Goal: Task Accomplishment & Management: Use online tool/utility

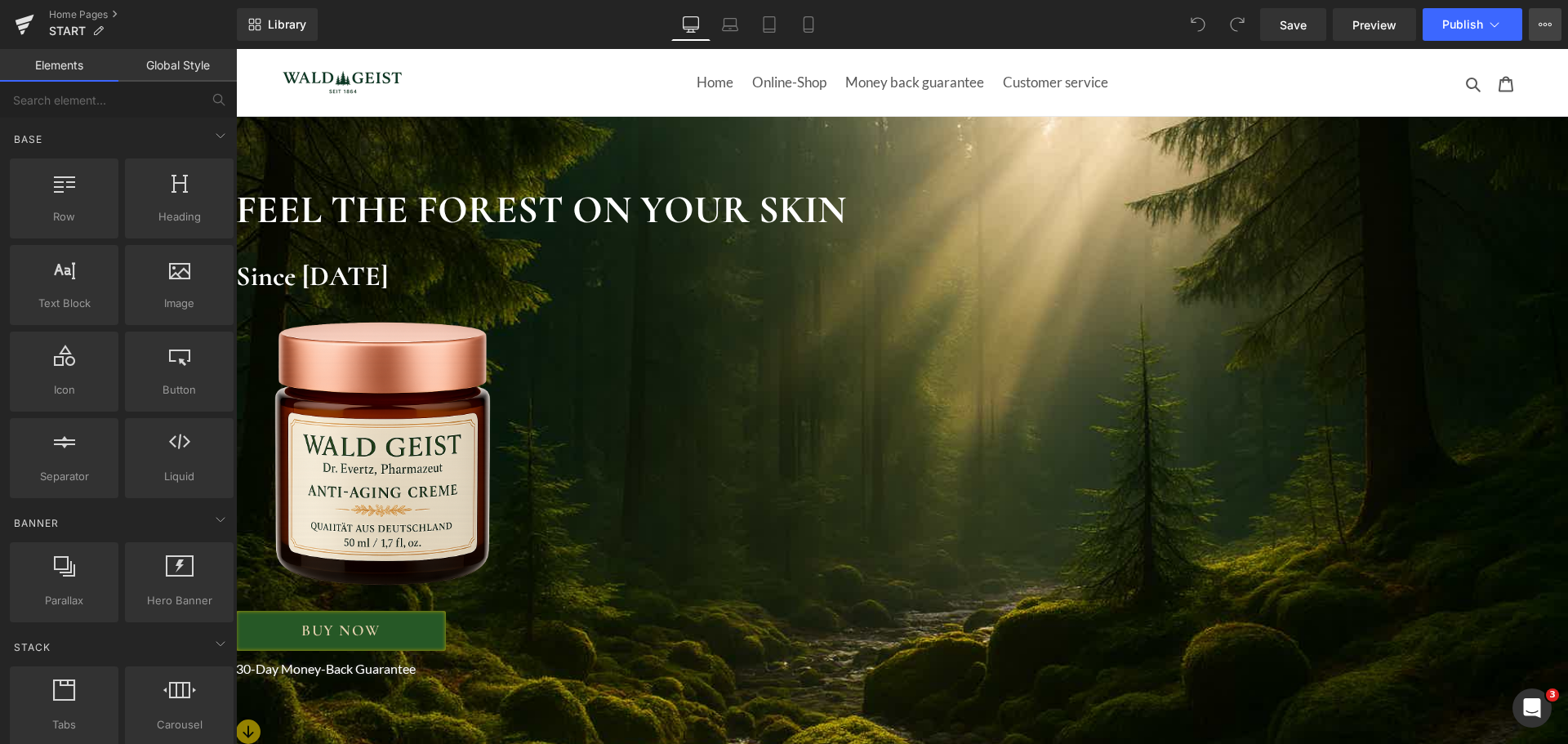
click at [1538, 20] on button "View Live Page View with current Template Save Template to Library Schedule Pub…" at bounding box center [1545, 25] width 33 height 33
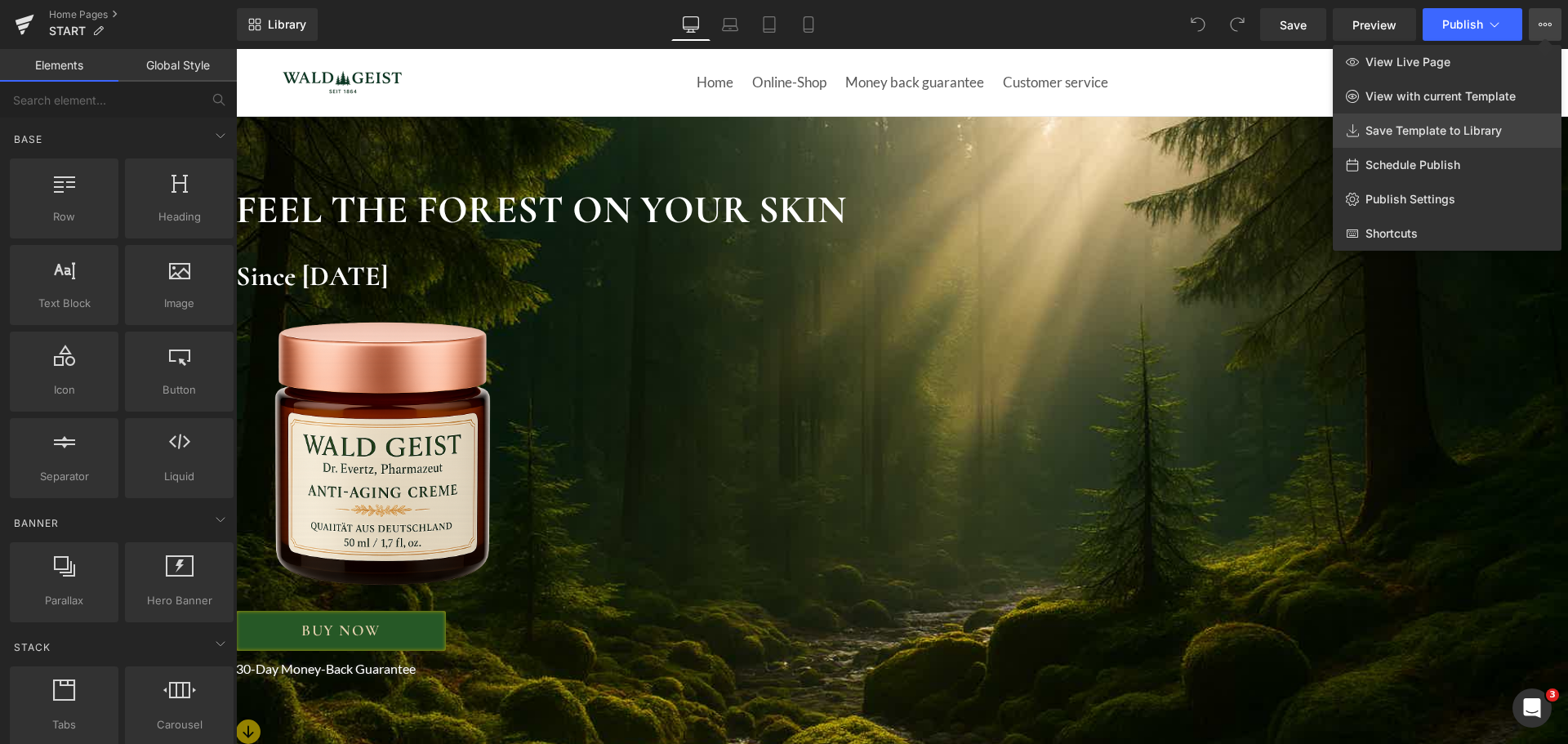
click at [1465, 125] on span "Save Template to Library" at bounding box center [1433, 130] width 137 height 15
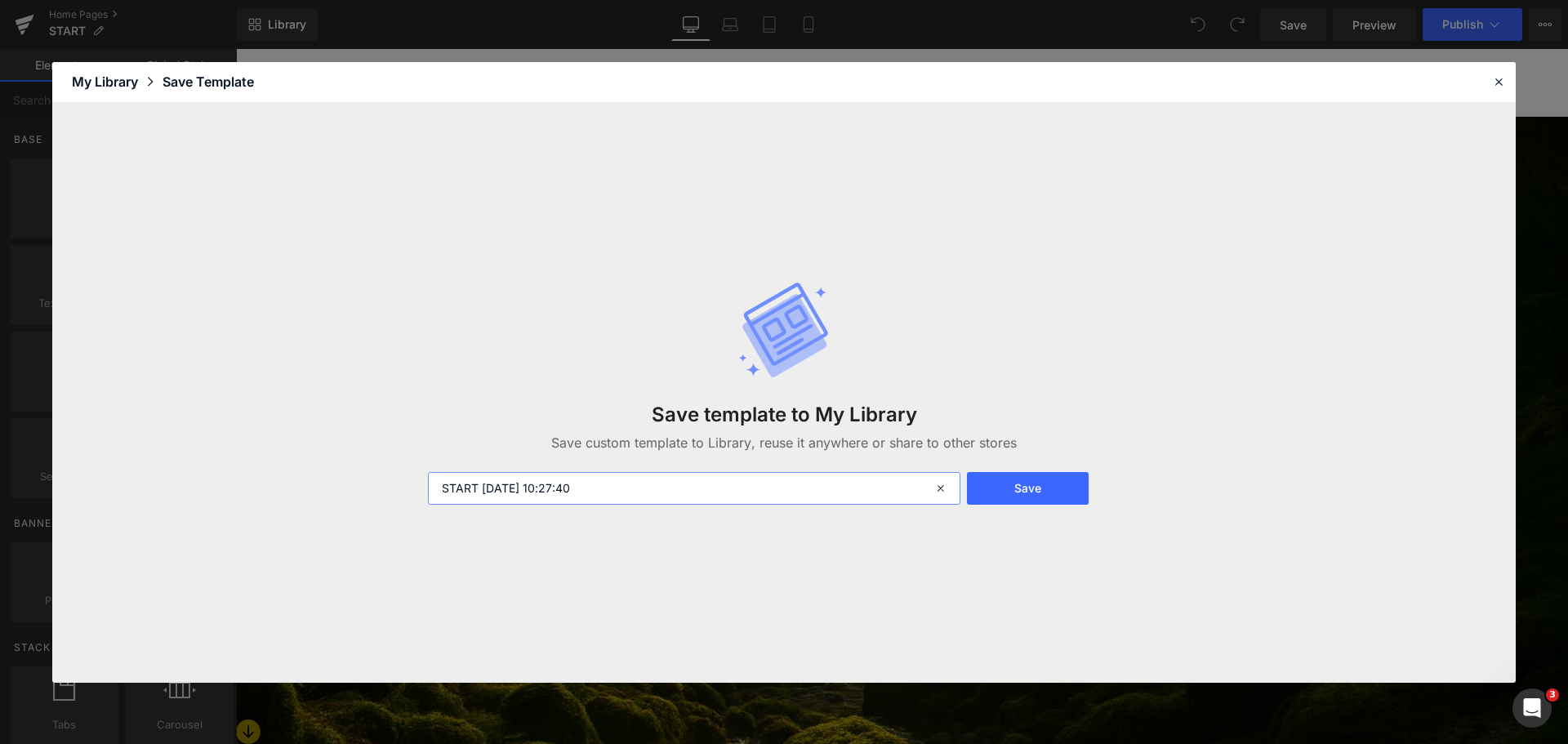
click at [569, 482] on input "START 2025-09-15 10:27:40" at bounding box center [694, 489] width 533 height 33
type input "wald [PERSON_NAME] startseite"
click at [1050, 486] on button "Save" at bounding box center [1027, 489] width 122 height 33
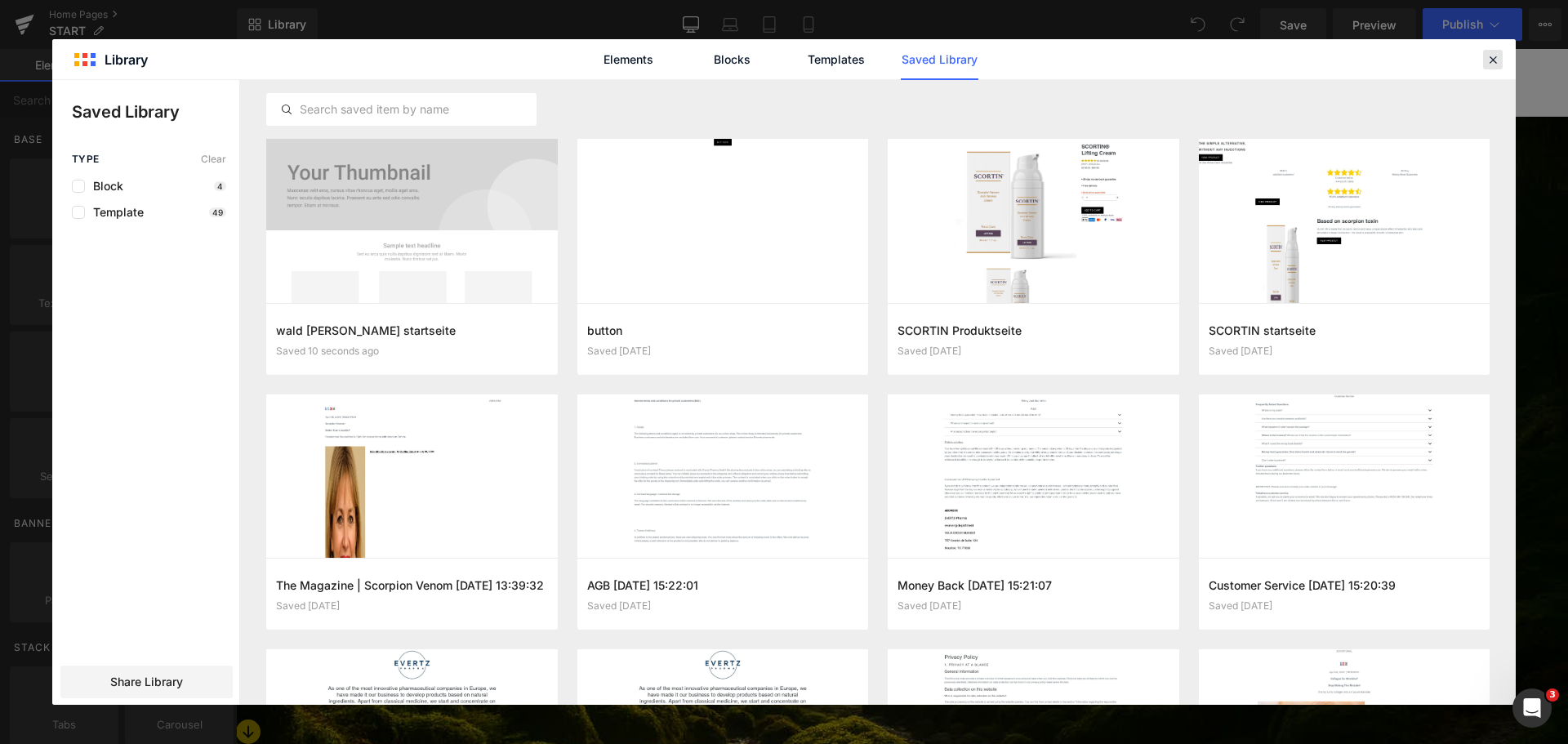
click at [1488, 58] on icon at bounding box center [1493, 60] width 15 height 15
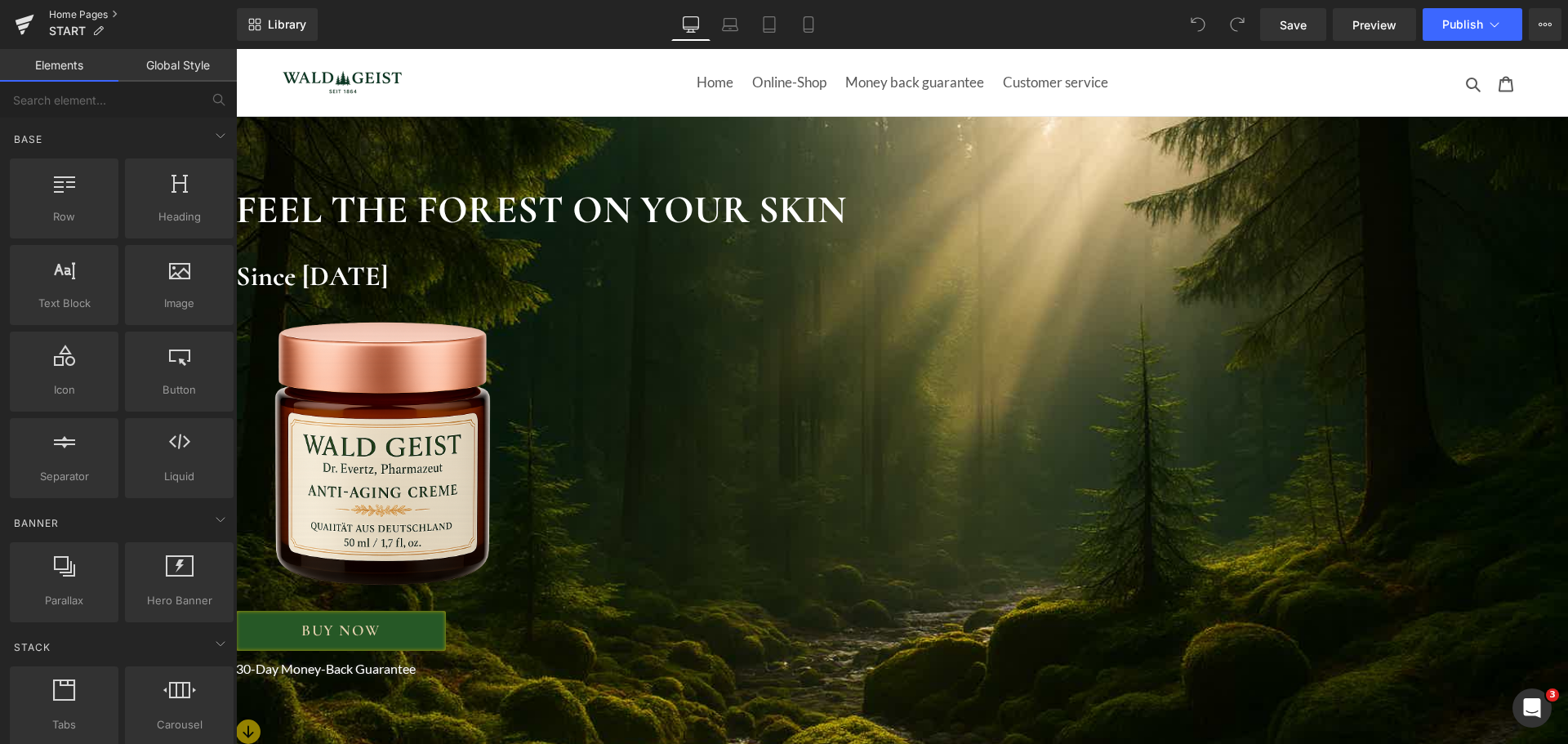
click at [112, 8] on link "Home Pages" at bounding box center [142, 15] width 188 height 13
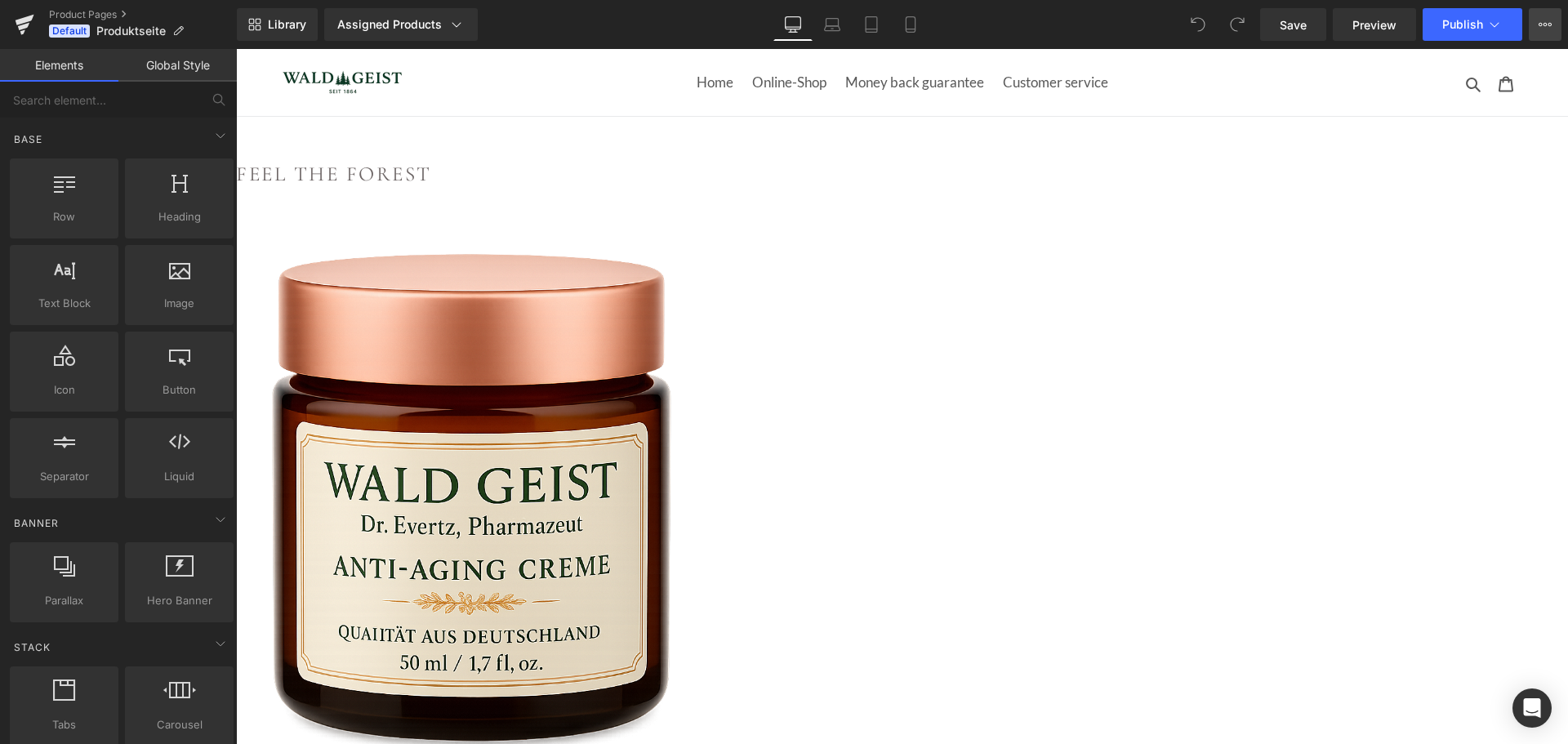
click at [1548, 26] on icon at bounding box center [1550, 25] width 4 height 4
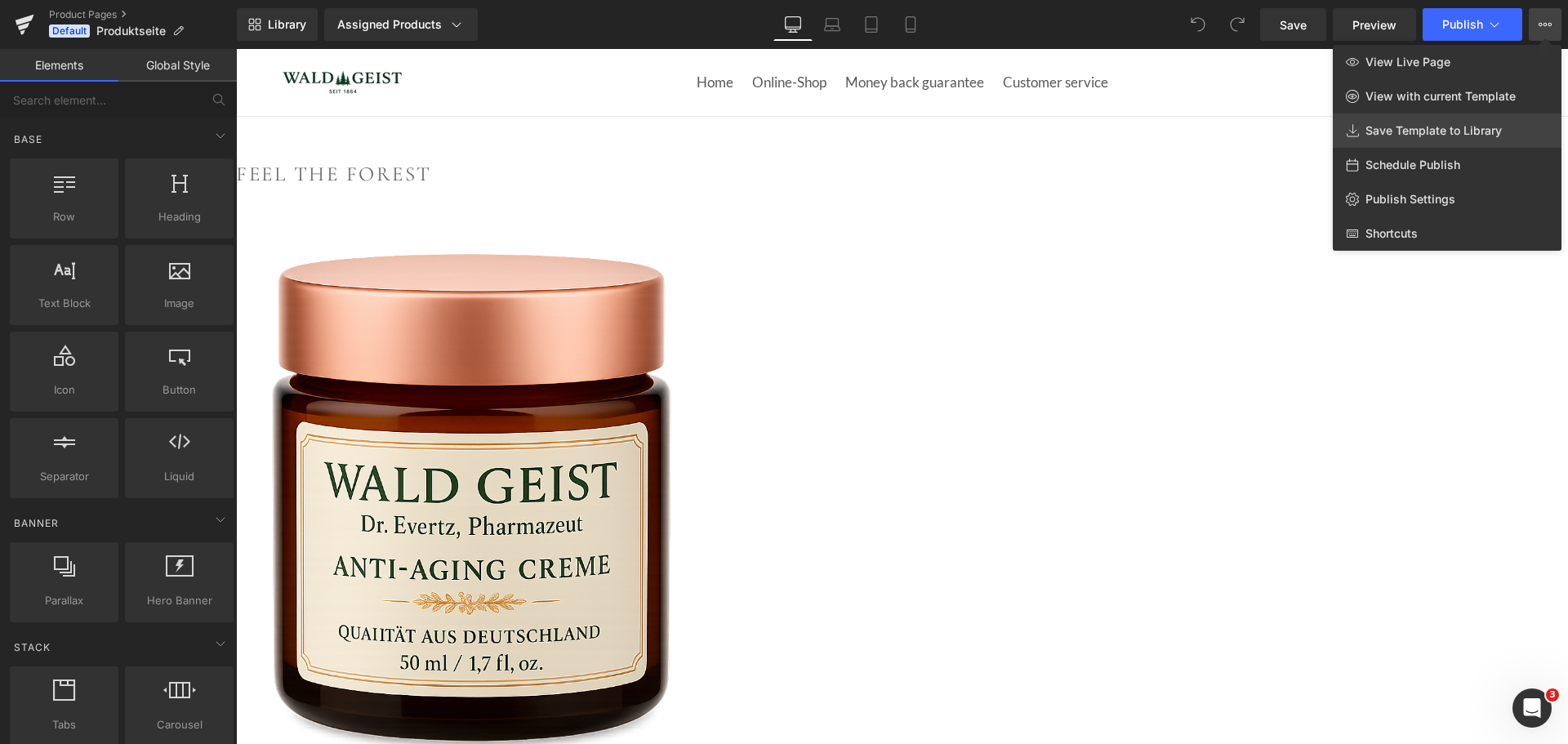
click at [1471, 132] on span "Save Template to Library" at bounding box center [1433, 130] width 137 height 15
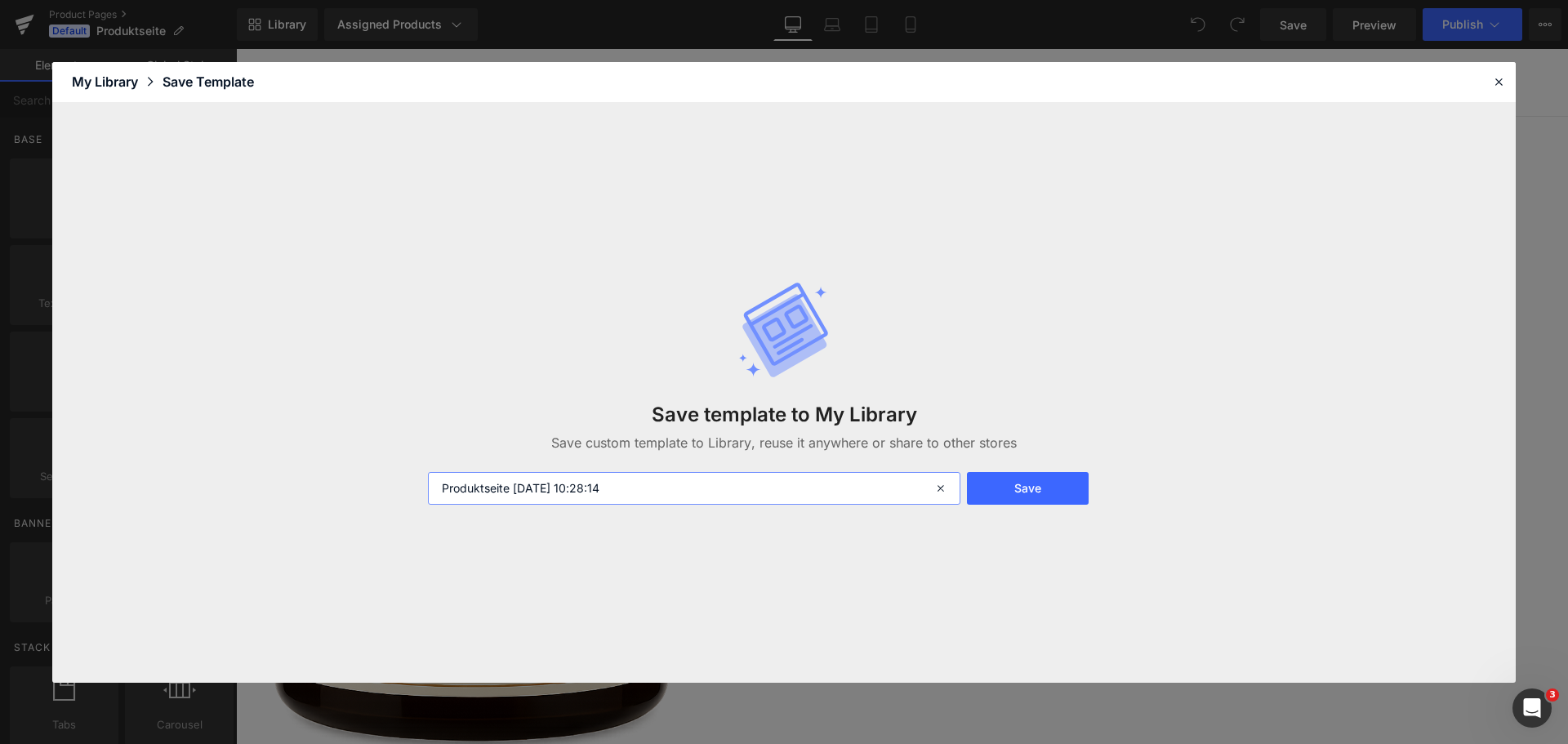
click at [553, 502] on input "Produktseite [DATE] 10:28:14" at bounding box center [694, 489] width 533 height 33
drag, startPoint x: 512, startPoint y: 490, endPoint x: 966, endPoint y: 494, distance: 454.0
click at [966, 494] on div "Produktseite [DATE] 10:28:14" at bounding box center [692, 489] width 548 height 33
type input "Produktseite wald [PERSON_NAME]"
click at [1057, 505] on div "Save template to My Library Save custom template to Library, reuse it anywhere …" at bounding box center [784, 393] width 732 height 289
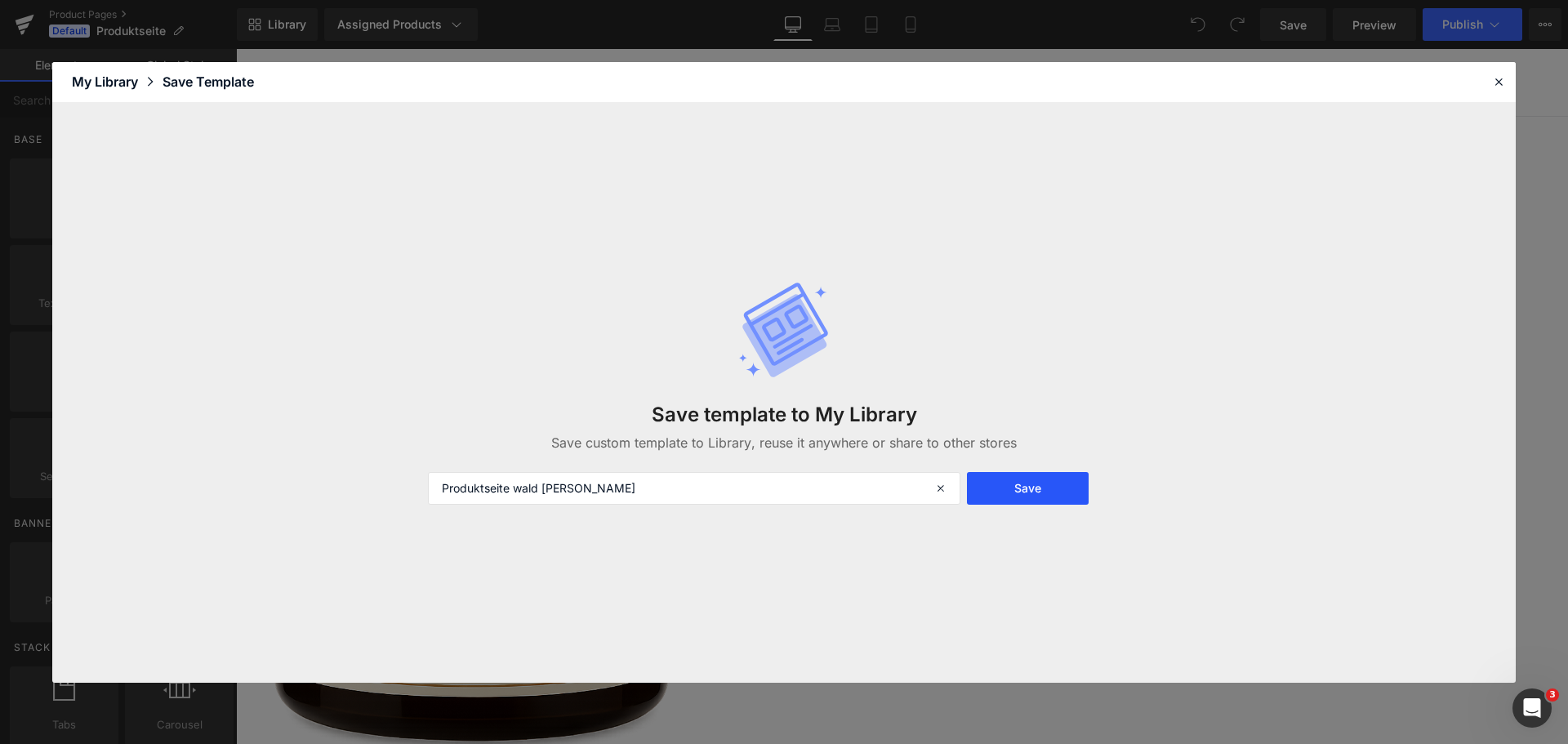
click at [1058, 497] on button "Save" at bounding box center [1027, 489] width 122 height 33
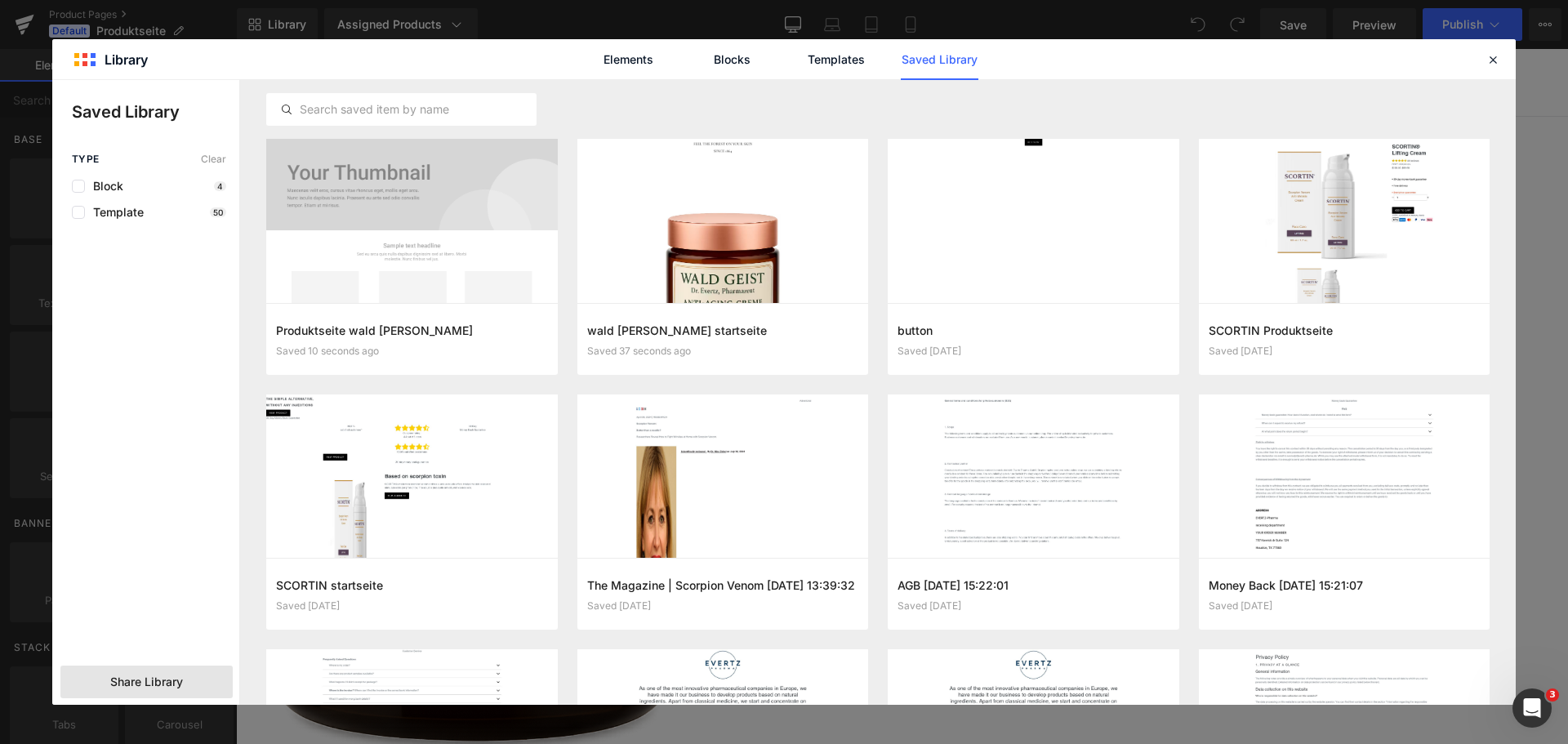
click at [160, 669] on div "Share Library" at bounding box center [147, 683] width 172 height 33
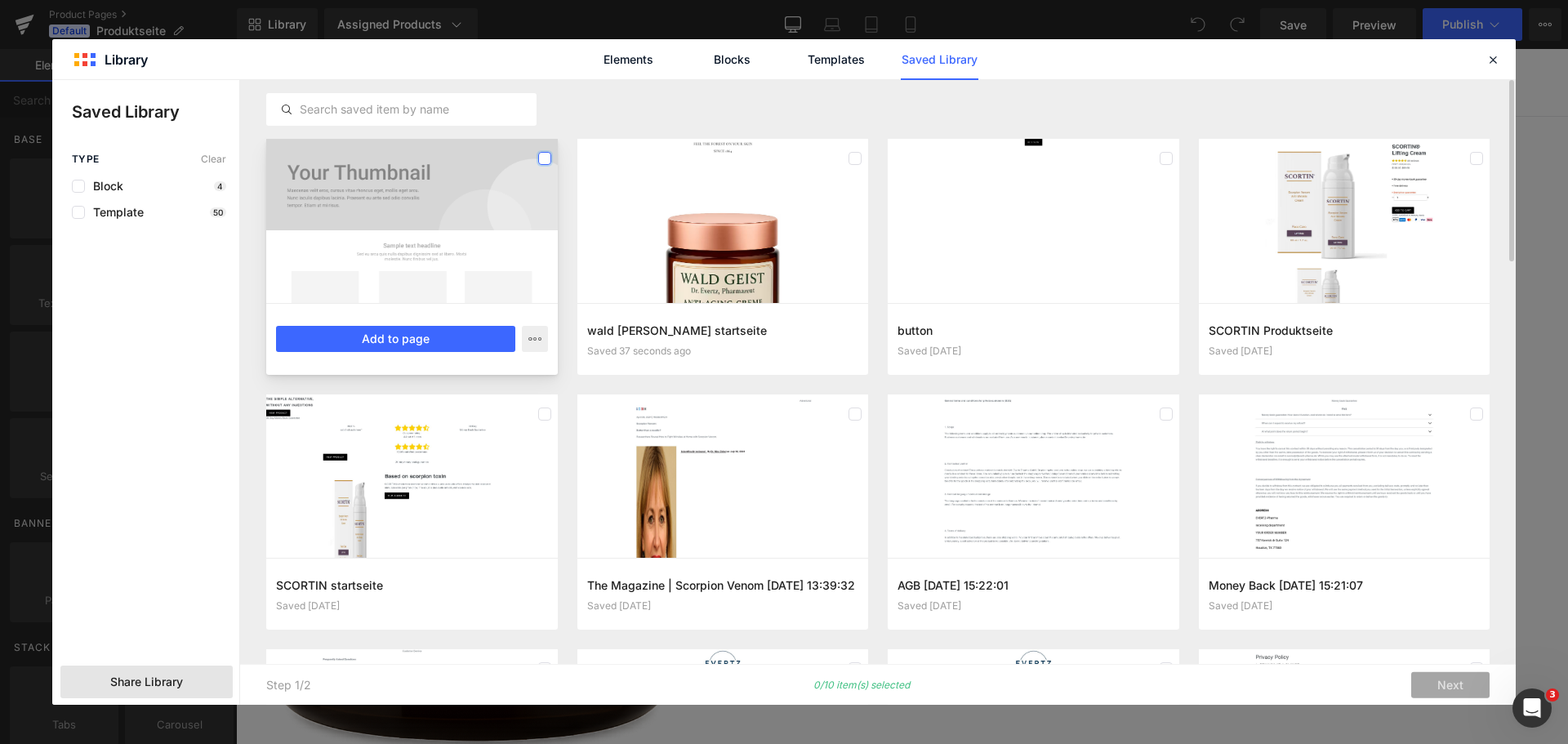
click at [547, 160] on label at bounding box center [545, 159] width 13 height 13
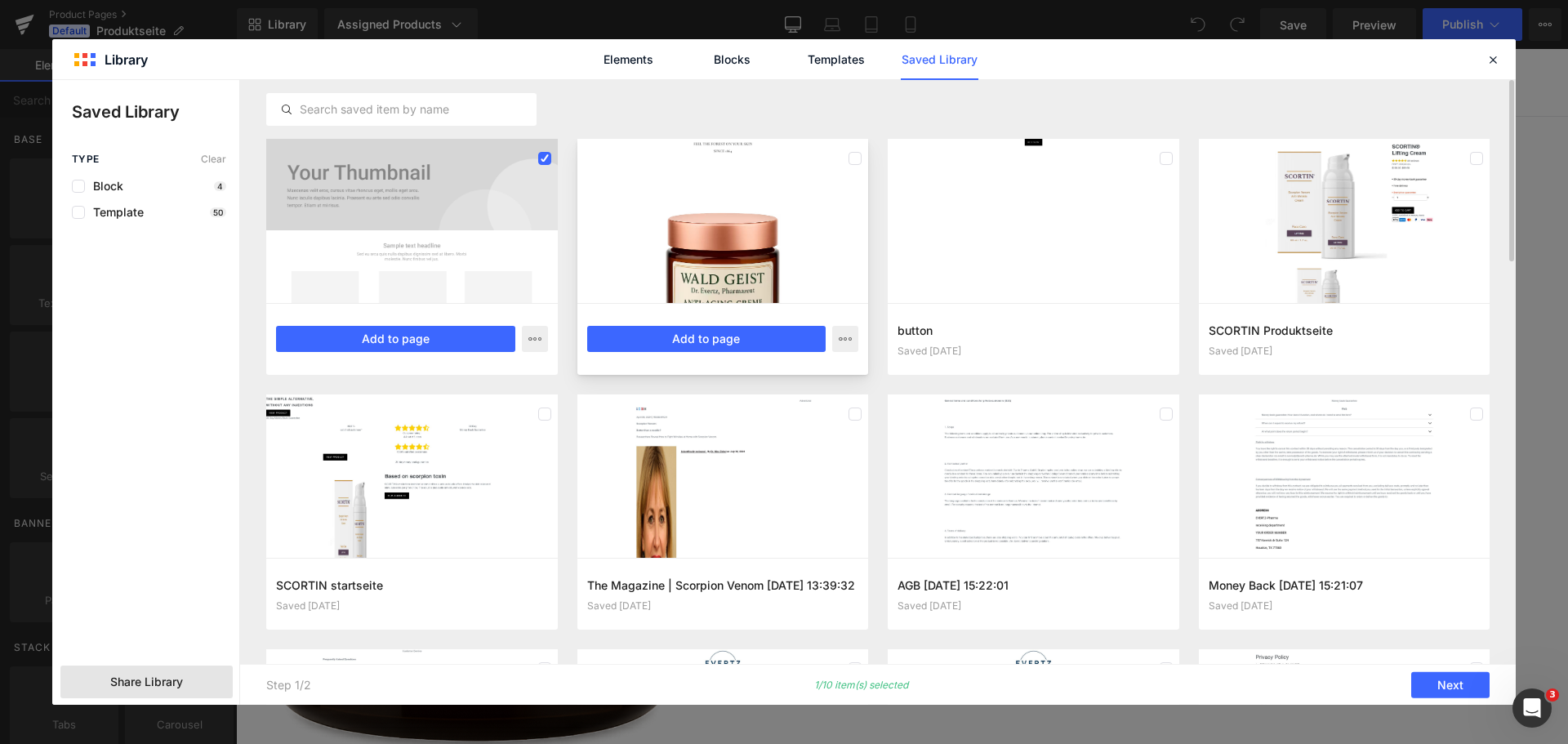
click at [863, 160] on div at bounding box center [723, 220] width 292 height 164
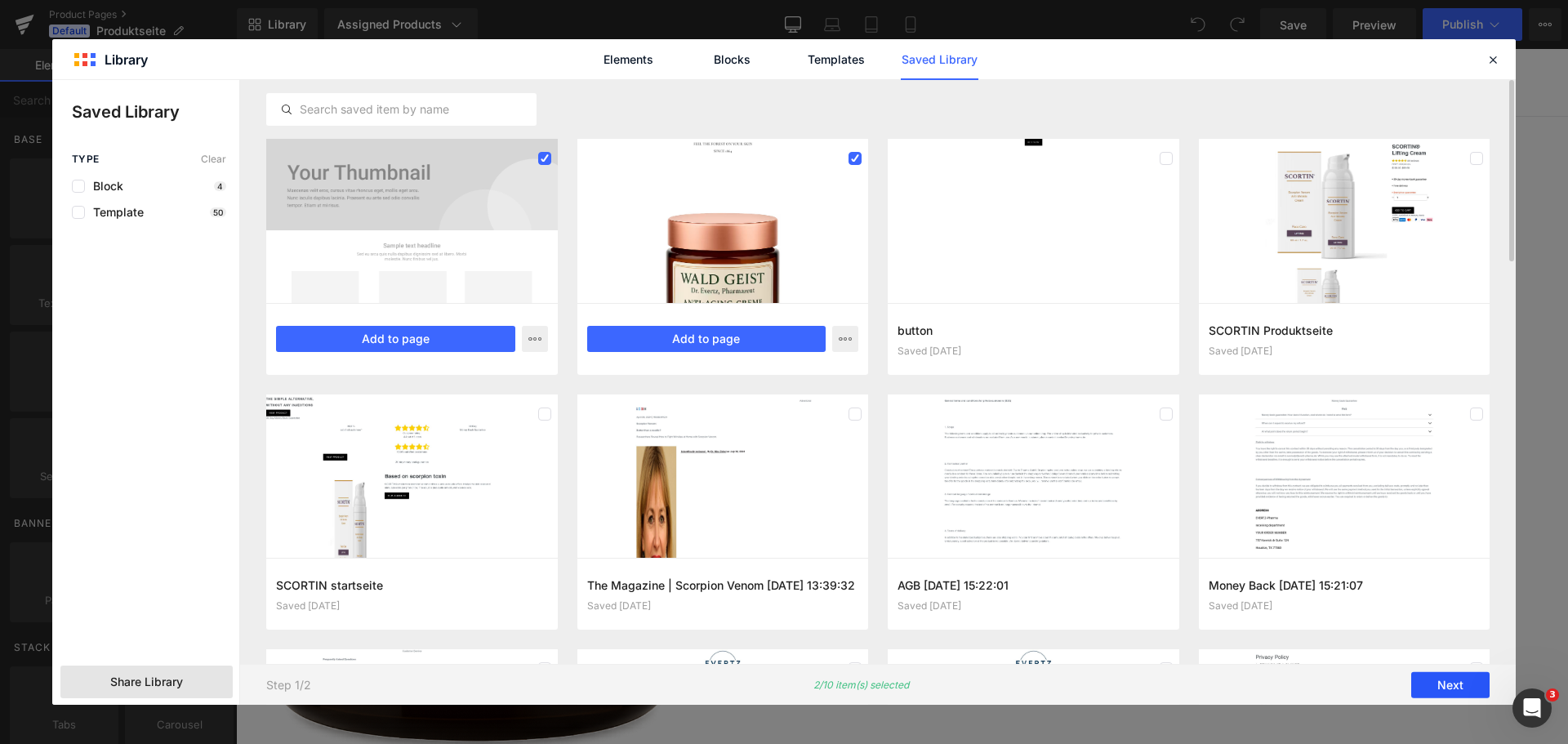
click at [1429, 675] on button "Next" at bounding box center [1450, 685] width 78 height 26
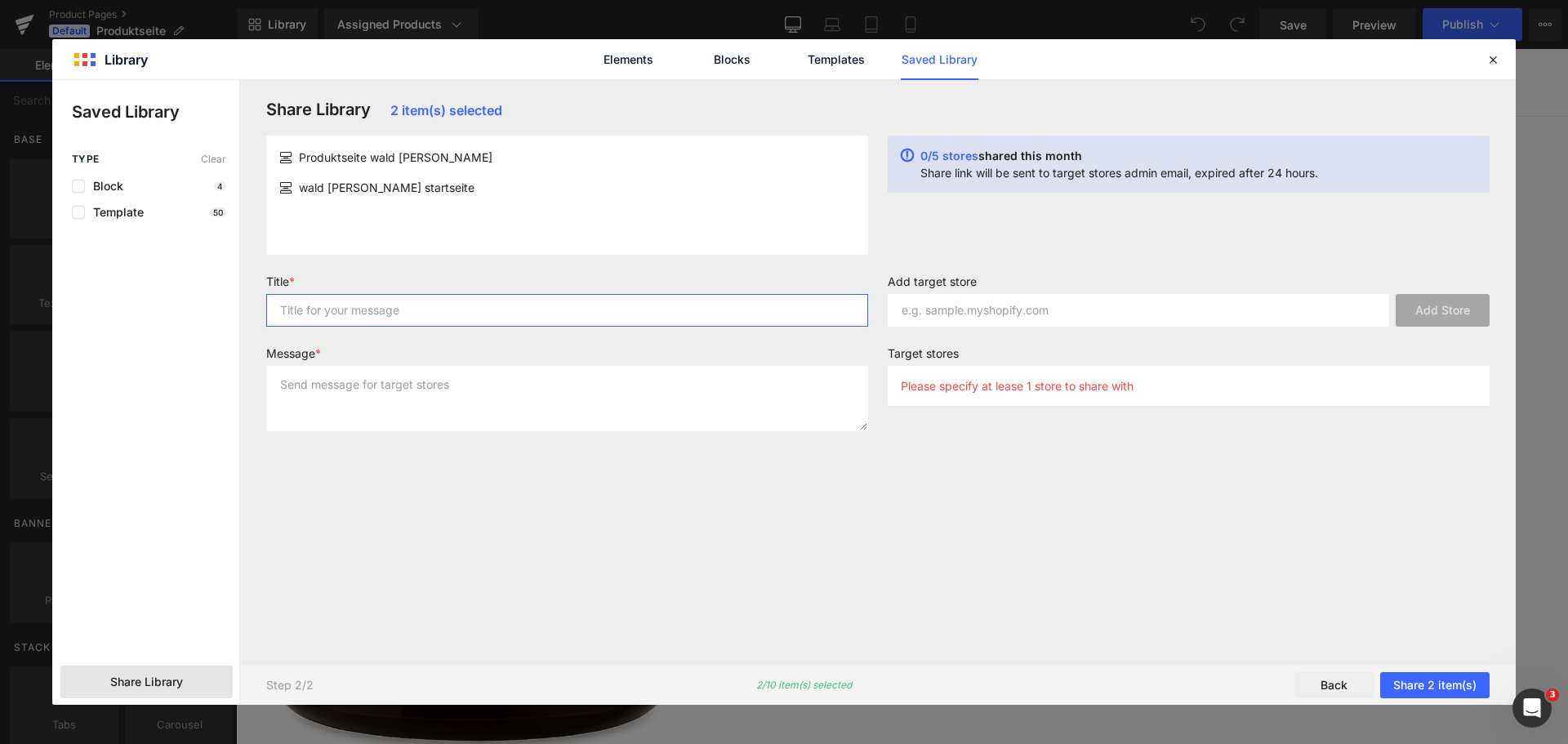
click at [403, 315] on input "text" at bounding box center [567, 311] width 602 height 33
type input "sdfsf"
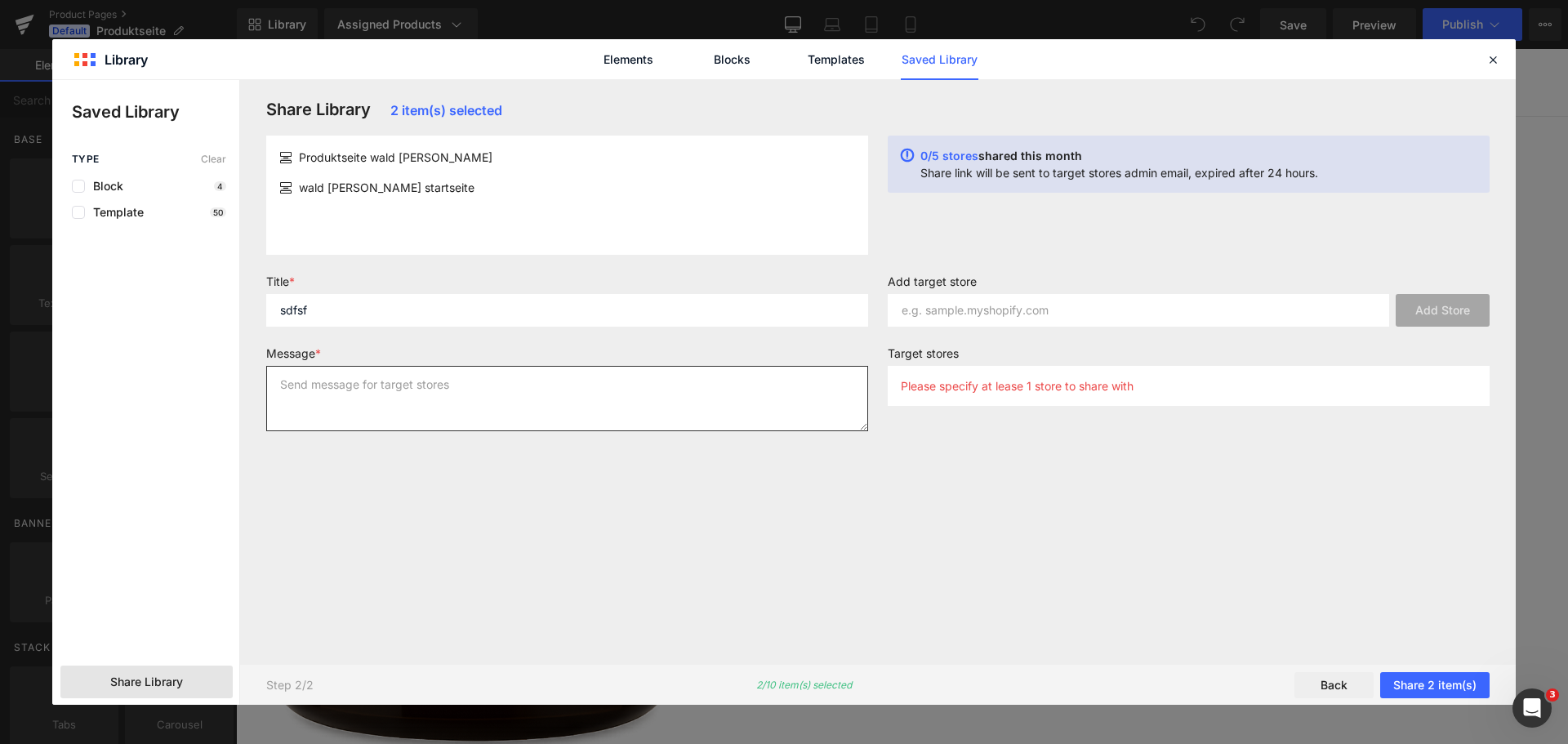
click at [507, 400] on textarea at bounding box center [567, 398] width 602 height 65
type textarea "sdfsfd"
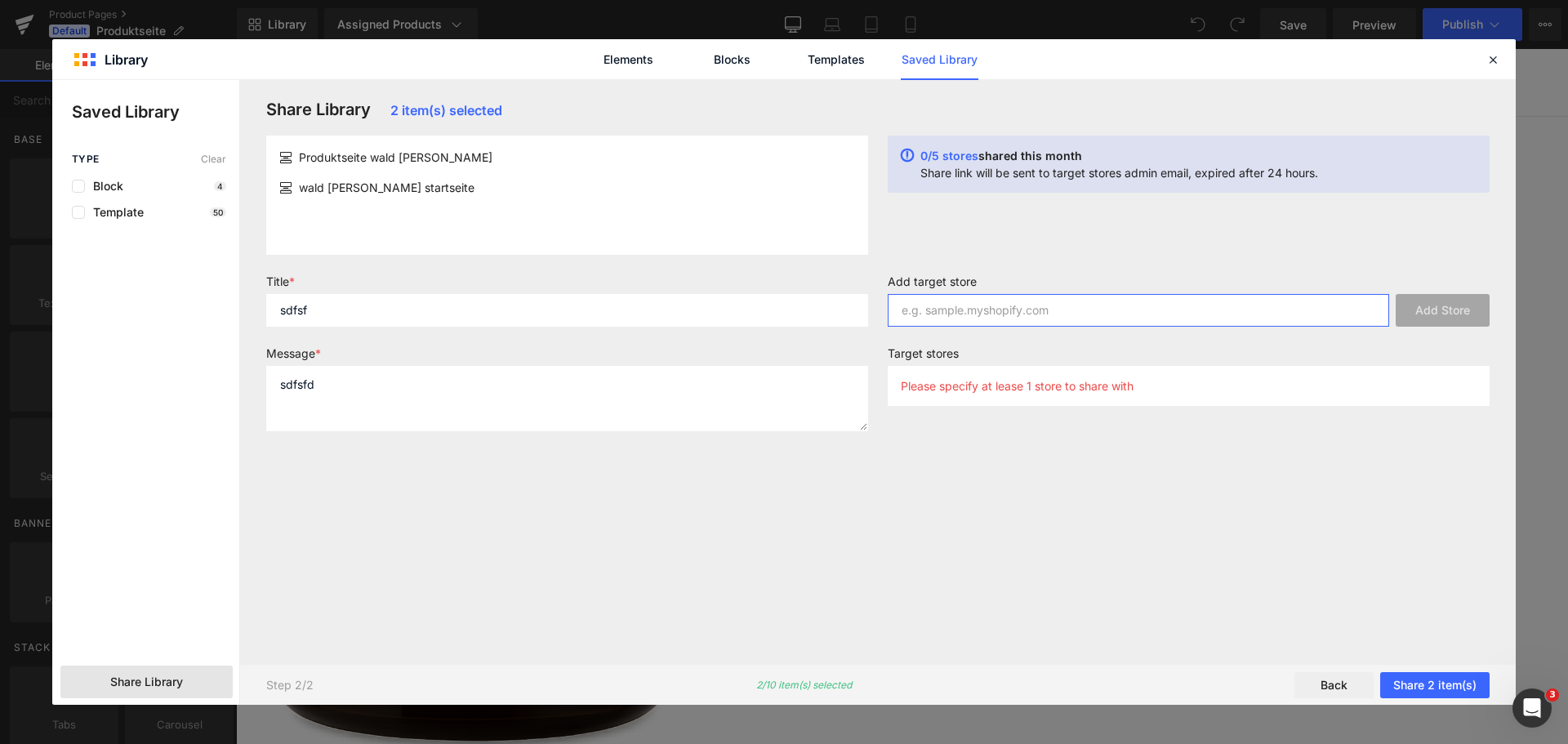
click at [980, 310] on input "text" at bounding box center [1138, 311] width 502 height 33
paste input "[DOMAIN_NAME]"
type input "[DOMAIN_NAME]"
click at [1011, 383] on p "Please specify at lease 1 store to share with" at bounding box center [1017, 385] width 233 height 14
click at [1427, 310] on button "Add Store" at bounding box center [1442, 311] width 94 height 33
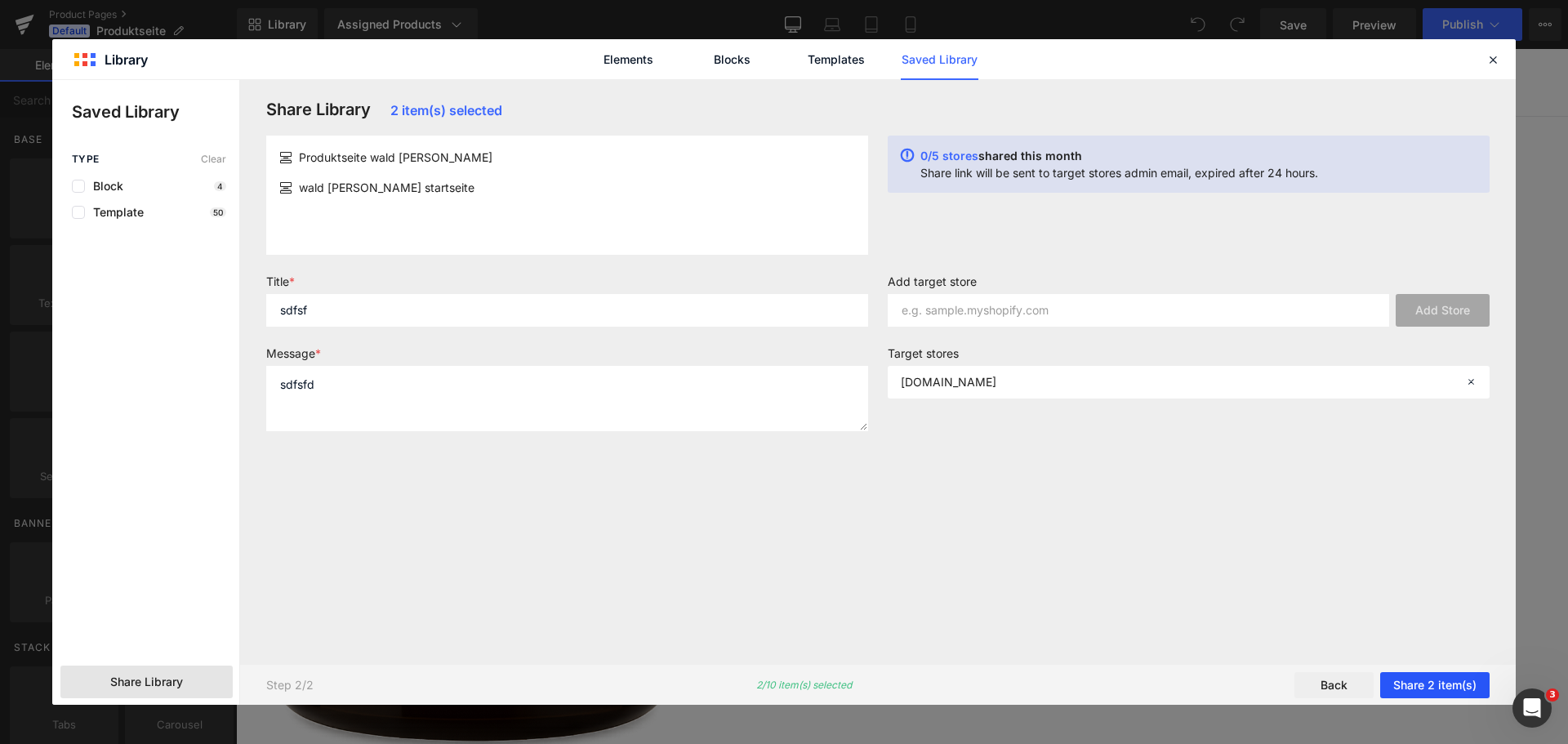
click at [1438, 683] on button "Share 2 item(s)" at bounding box center [1434, 685] width 109 height 26
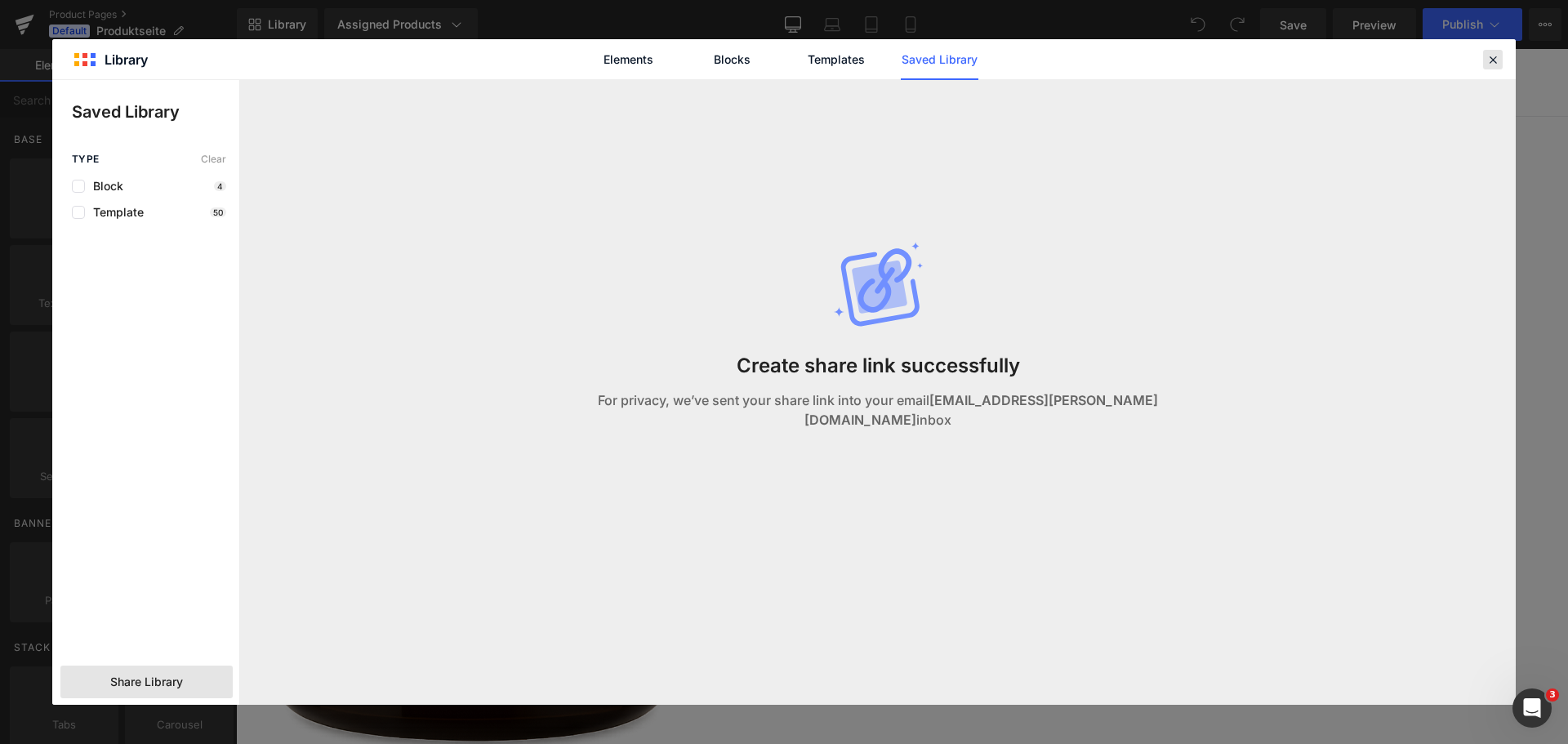
drag, startPoint x: 1485, startPoint y: 64, endPoint x: 1227, endPoint y: 20, distance: 261.7
click at [1485, 64] on icon at bounding box center [1493, 60] width 15 height 15
